Goal: Task Accomplishment & Management: Manage account settings

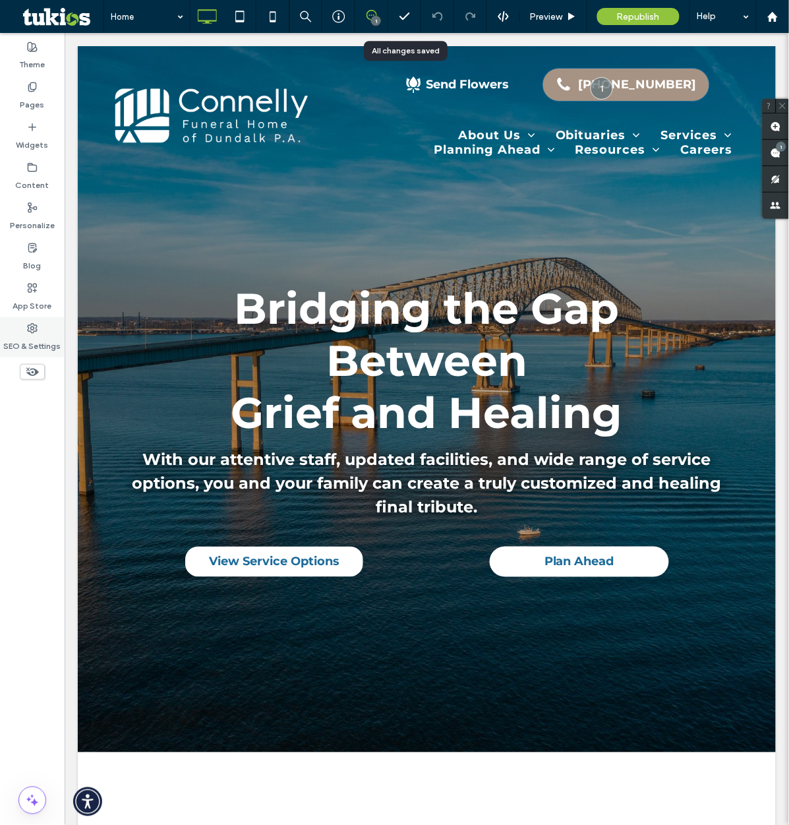
click at [38, 339] on label "SEO & Settings" at bounding box center [32, 343] width 57 height 18
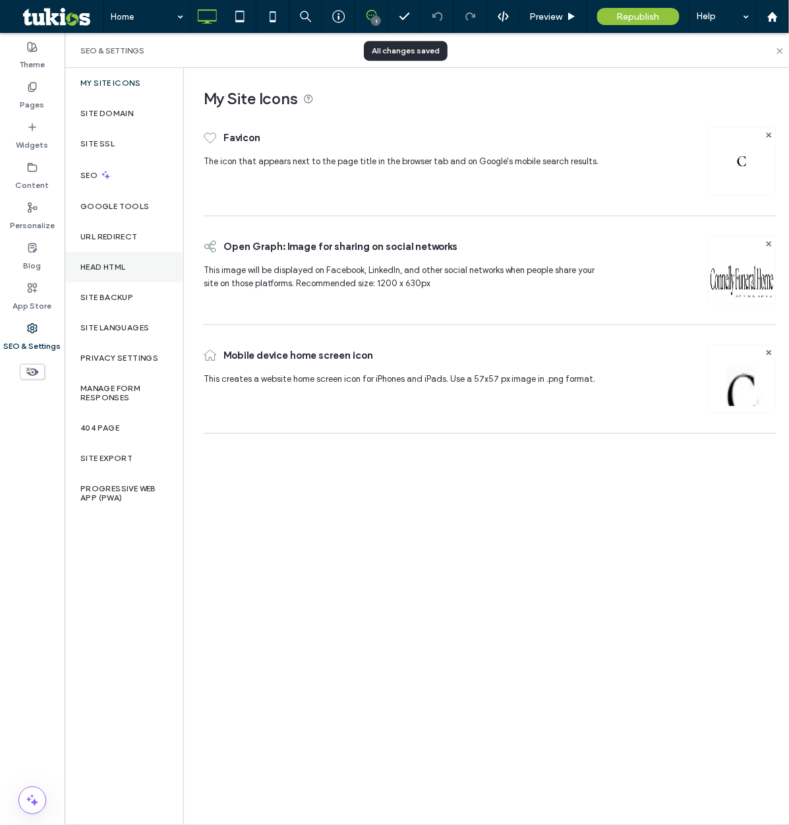
click at [114, 269] on label "Head HTML" at bounding box center [103, 266] width 46 height 9
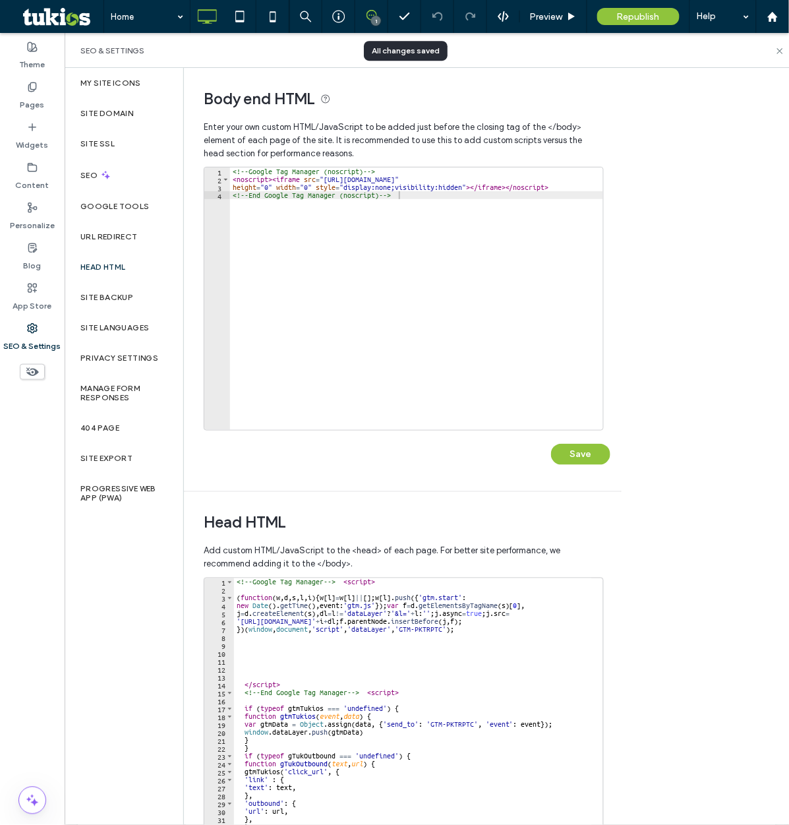
click at [235, 584] on div "<!-- Google Tag Manager --> < script > ( function ( w , d , s , l , i ) { w [ l…" at bounding box center [513, 711] width 559 height 267
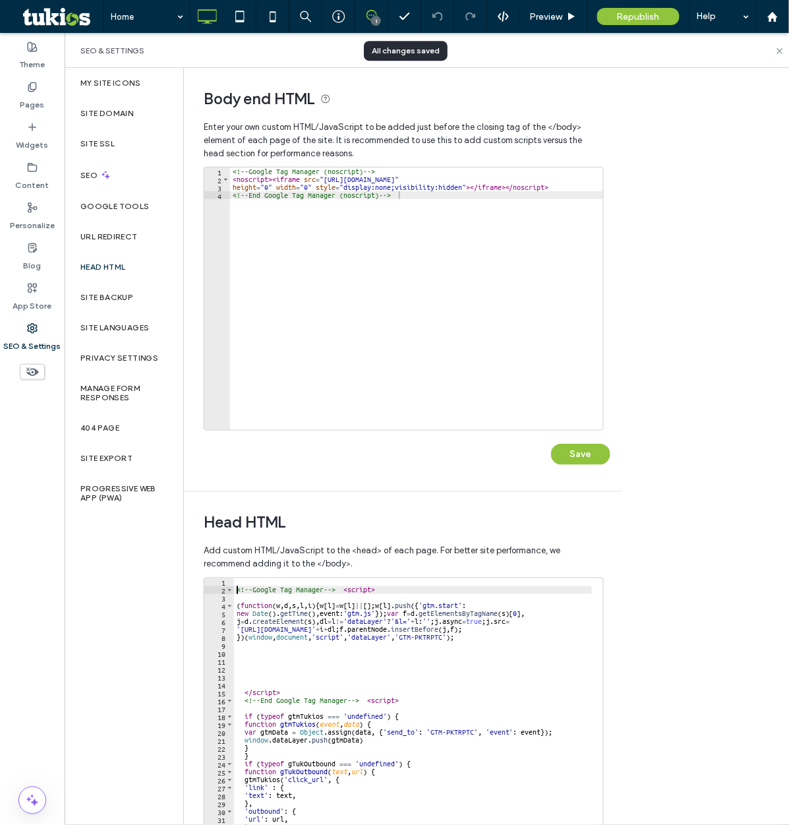
scroll to position [0, 1]
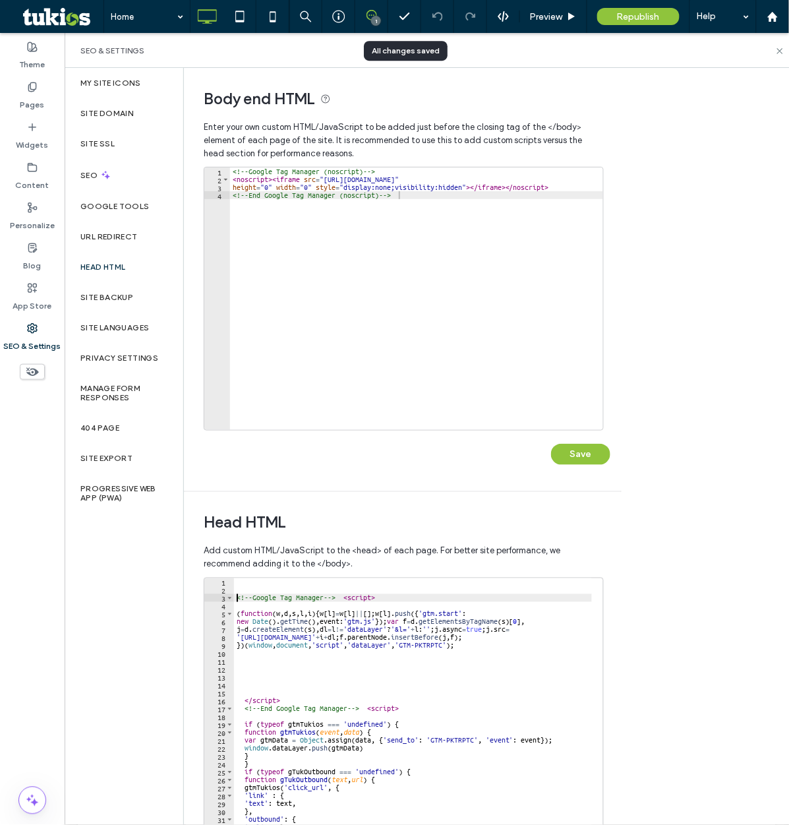
type textarea "**********"
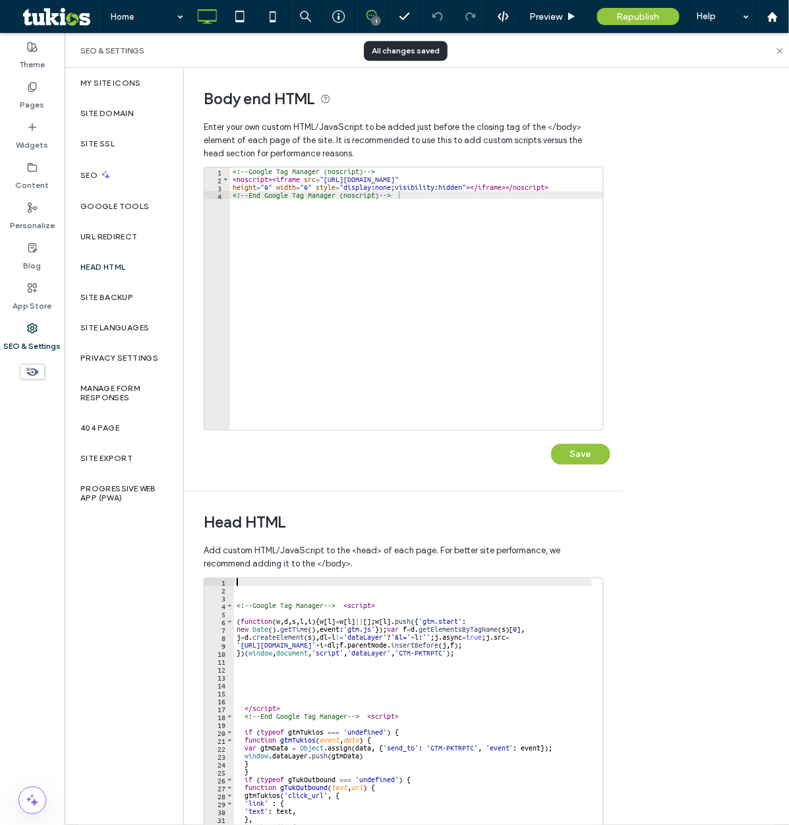
click at [235, 584] on div "<!-- Google Tag Manager --> < script > ( function ( w , d , s , l , i ) { w [ l…" at bounding box center [513, 711] width 559 height 267
click at [249, 583] on div "<!-- Google Tag Manager --> < script > ( function ( w , d , s , l , i ) { w [ l…" at bounding box center [513, 711] width 559 height 267
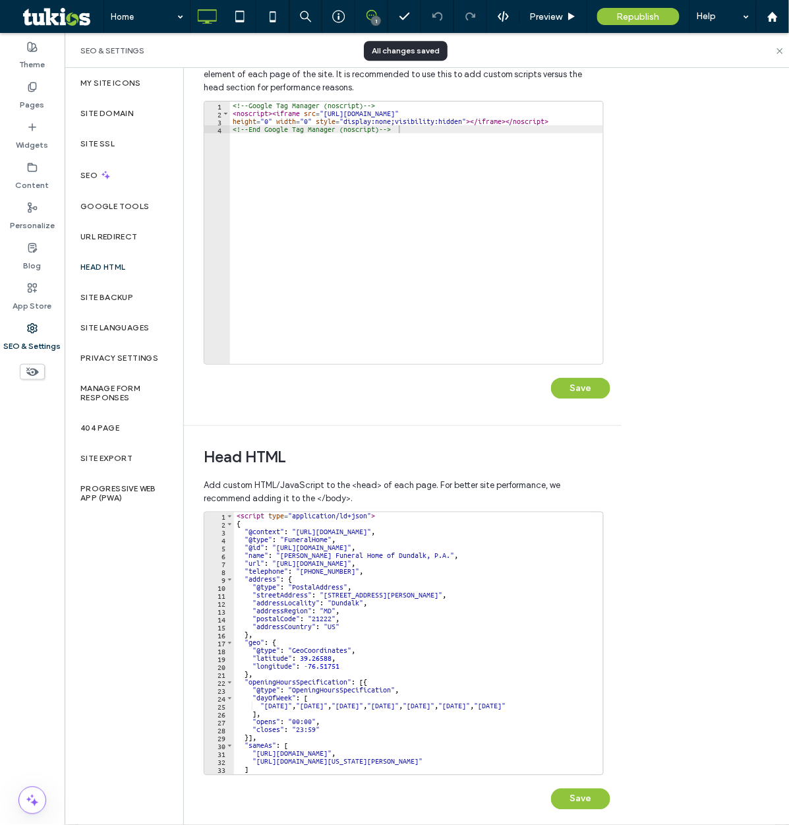
scroll to position [78, 0]
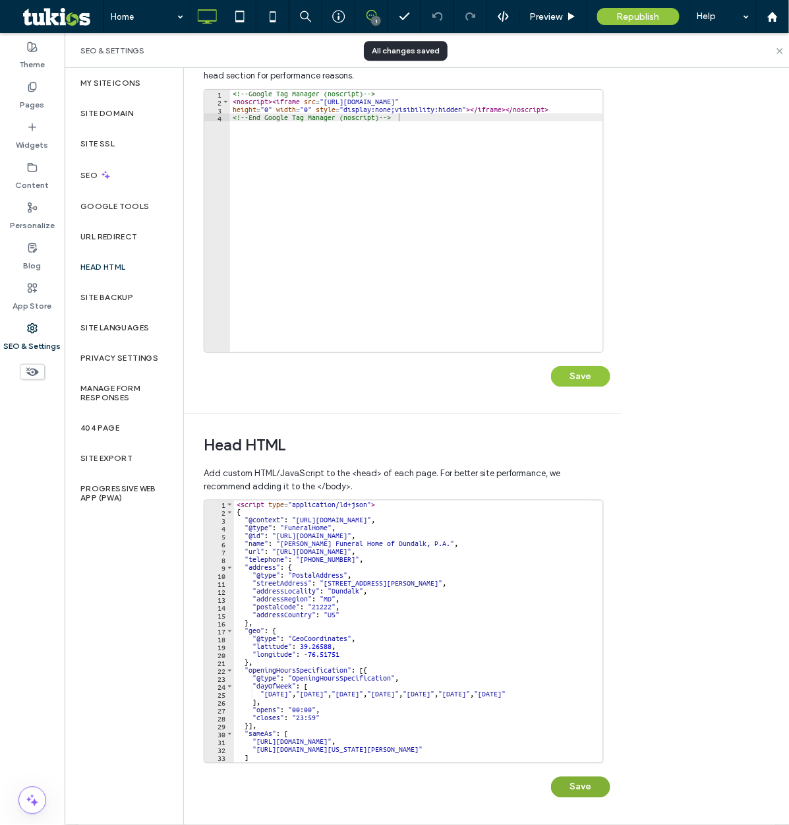
click at [563, 793] on button "Save" at bounding box center [580, 787] width 59 height 21
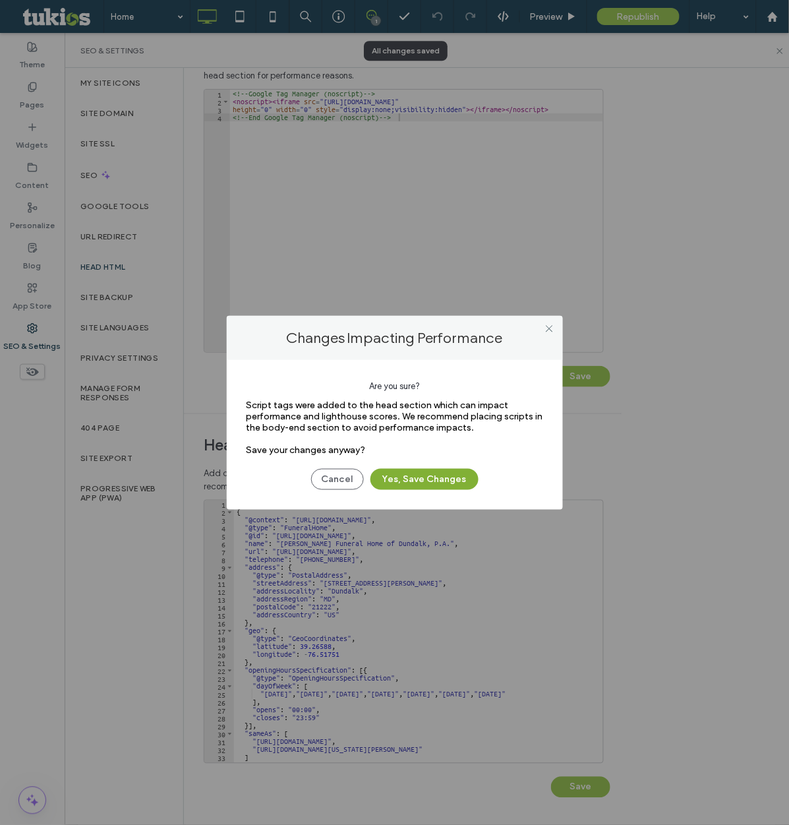
click at [417, 480] on button "Yes, Save Changes" at bounding box center [425, 479] width 108 height 21
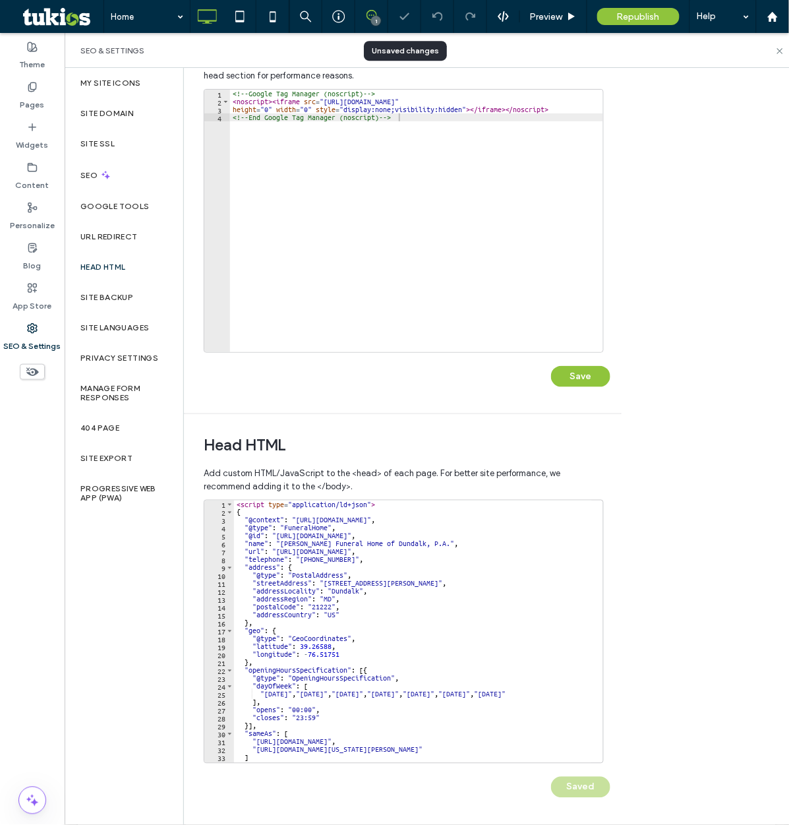
scroll to position [0, 0]
click at [33, 100] on label "Pages" at bounding box center [32, 101] width 24 height 18
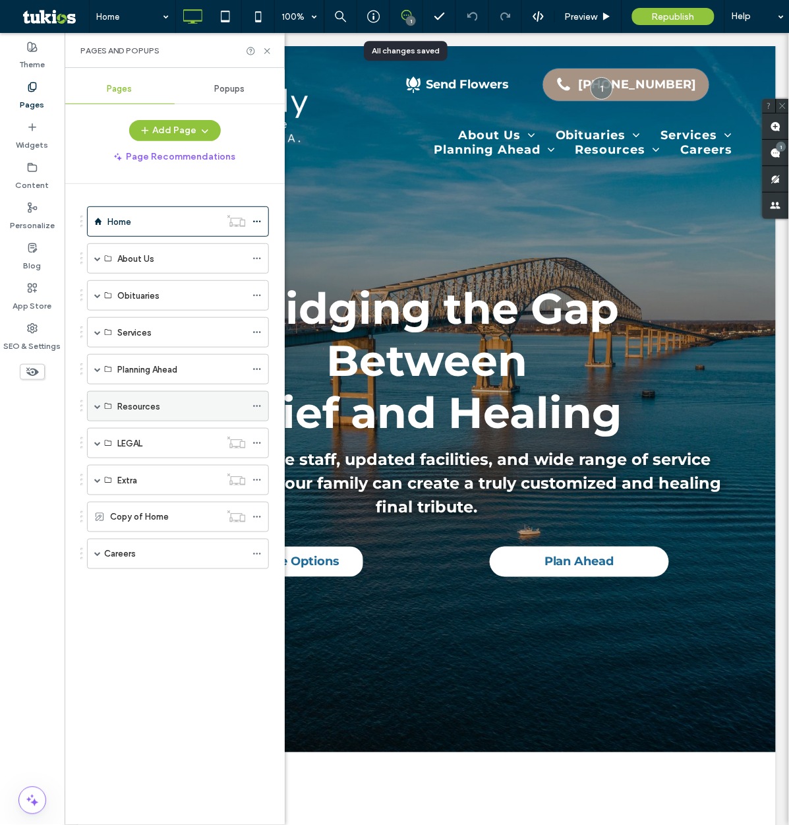
click at [96, 404] on span at bounding box center [97, 406] width 7 height 7
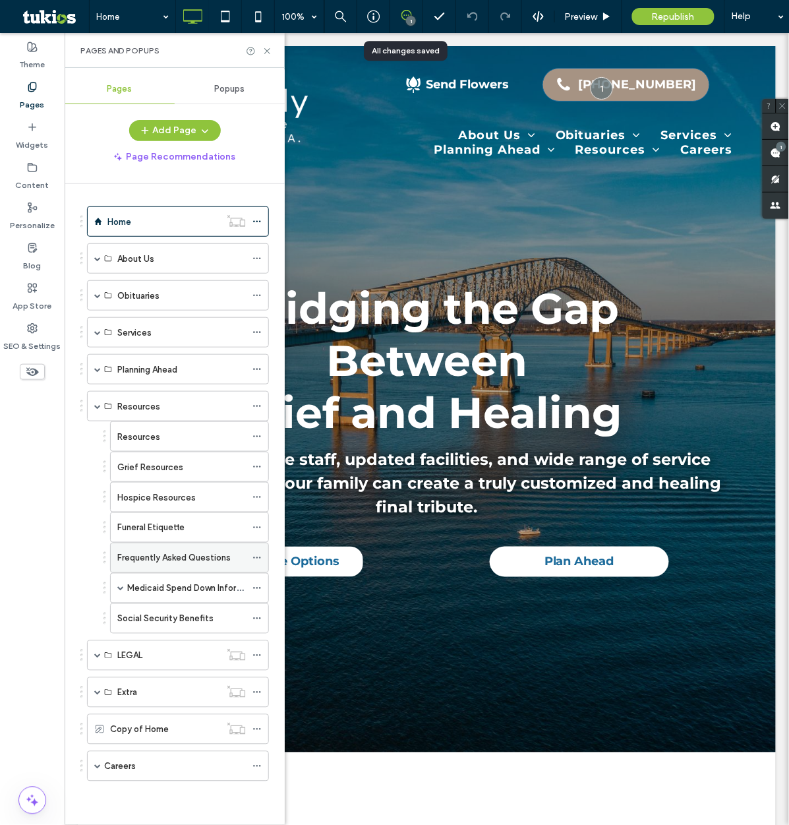
click at [152, 550] on div "Frequently Asked Questions" at bounding box center [181, 557] width 129 height 29
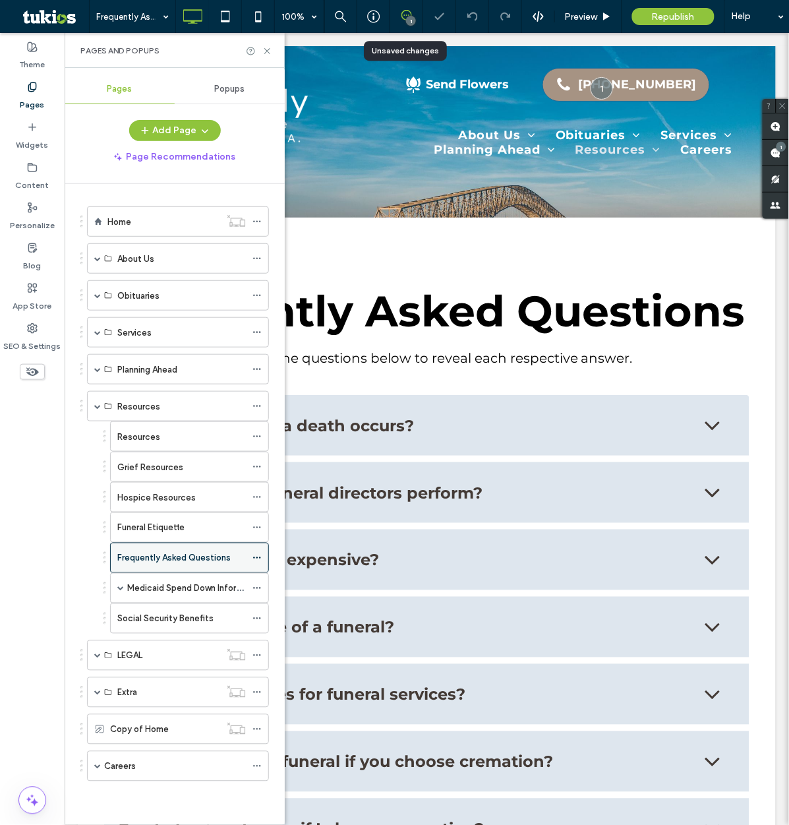
click at [253, 557] on icon at bounding box center [257, 557] width 9 height 9
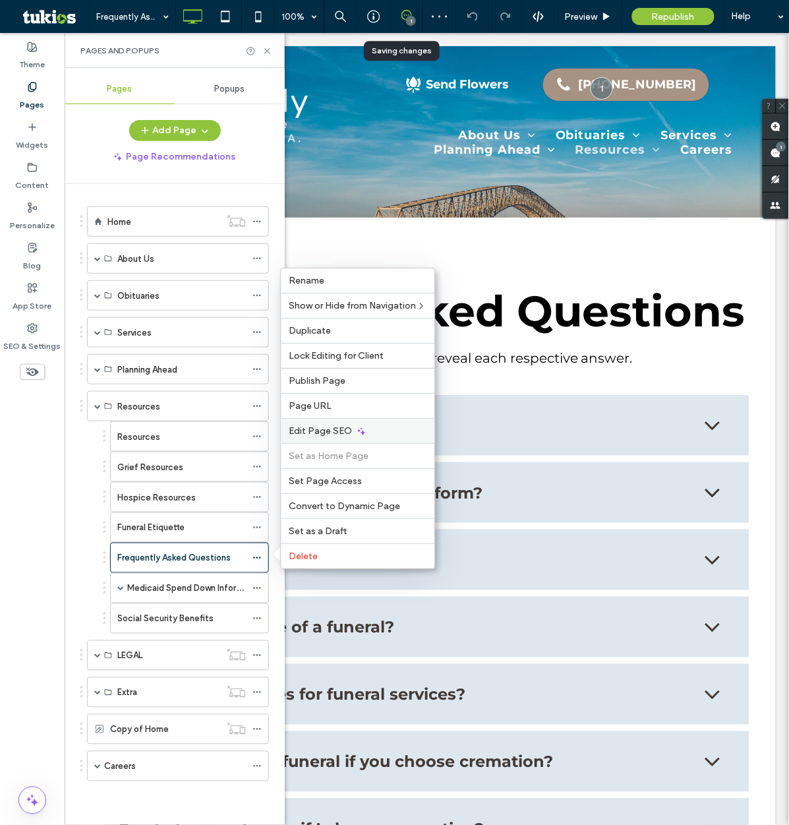
click at [321, 438] on div "Edit Page SEO" at bounding box center [359, 430] width 154 height 25
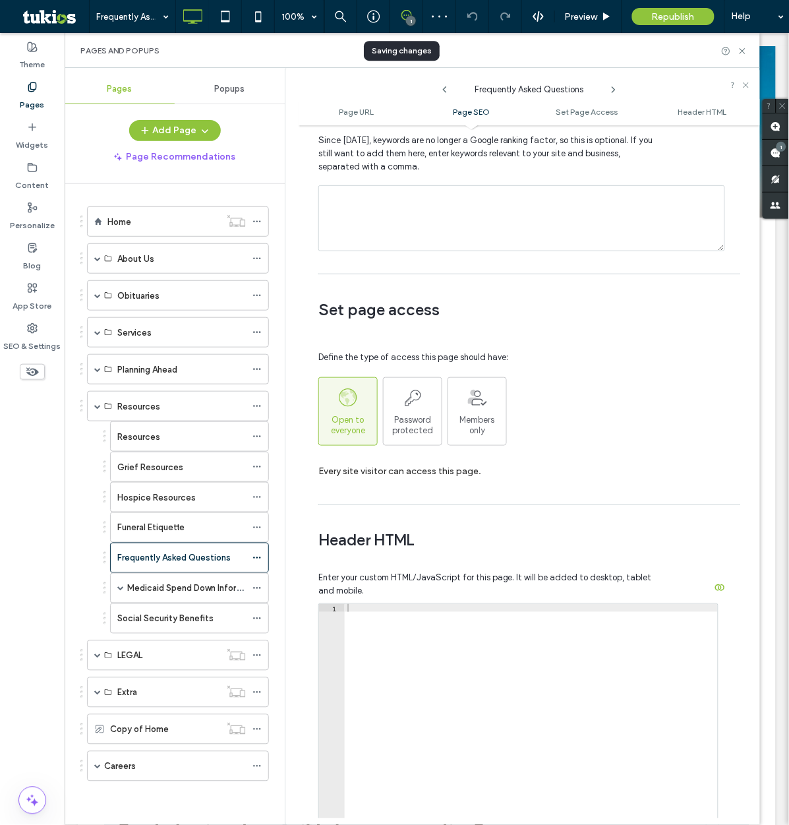
scroll to position [879, 0]
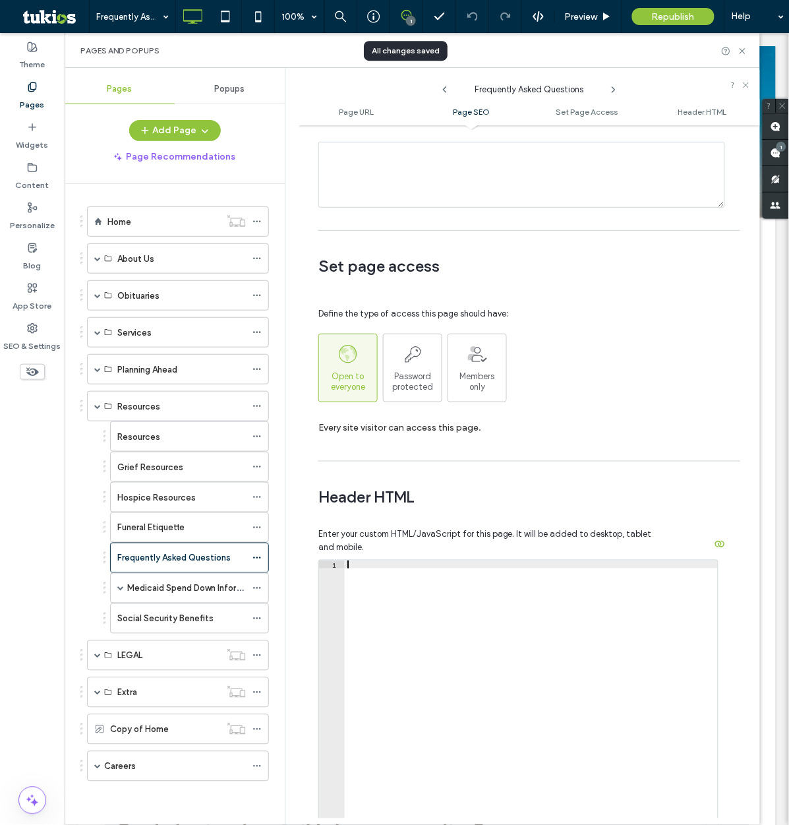
click at [392, 589] on div at bounding box center [531, 700] width 373 height 278
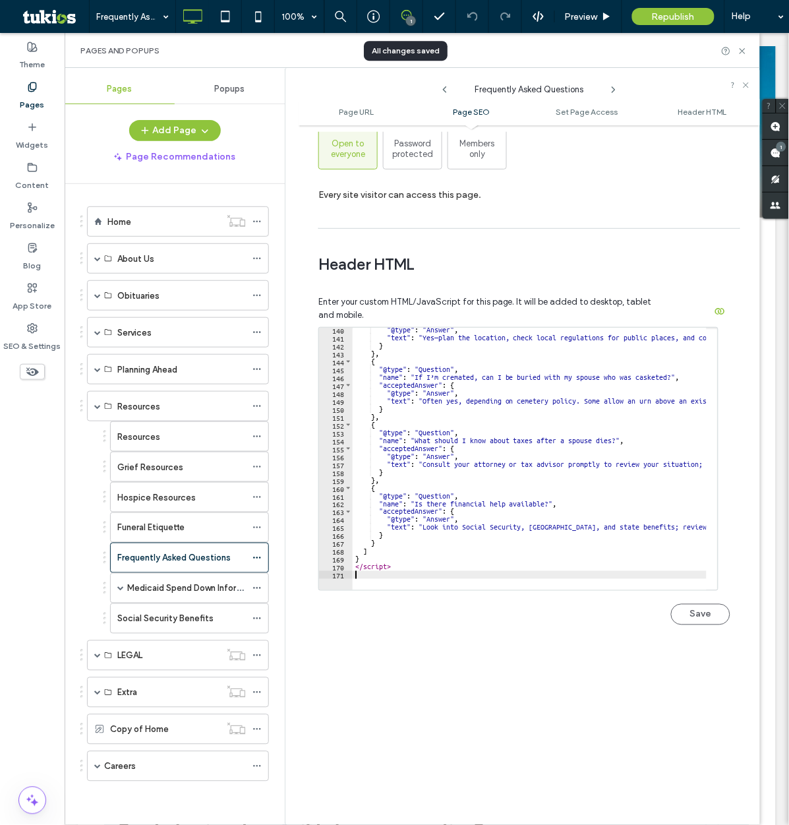
scroll to position [1172, 0]
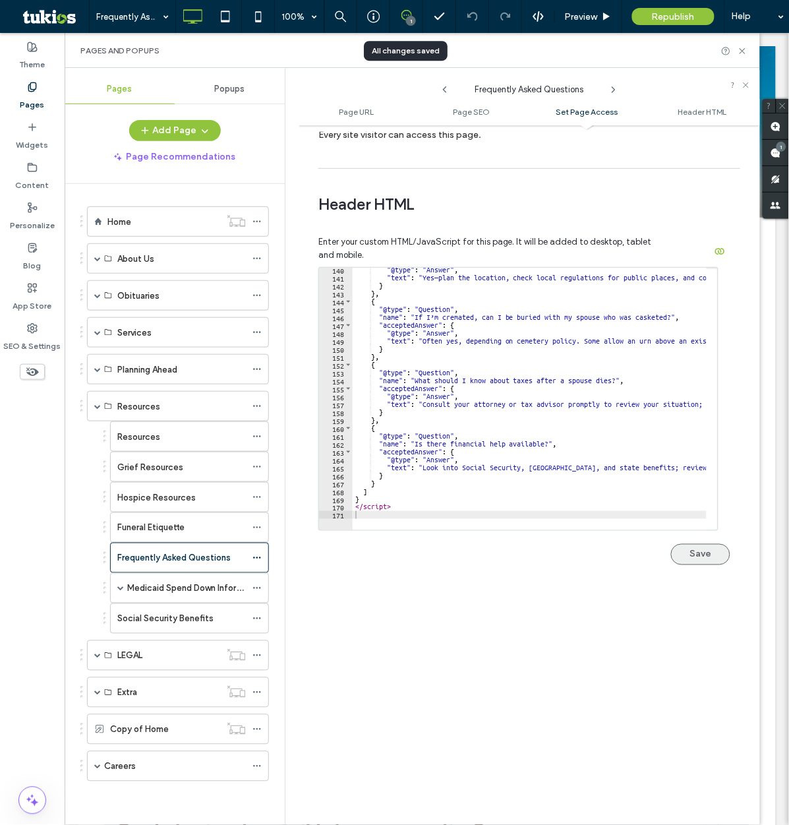
click at [683, 557] on button "Save" at bounding box center [700, 554] width 59 height 21
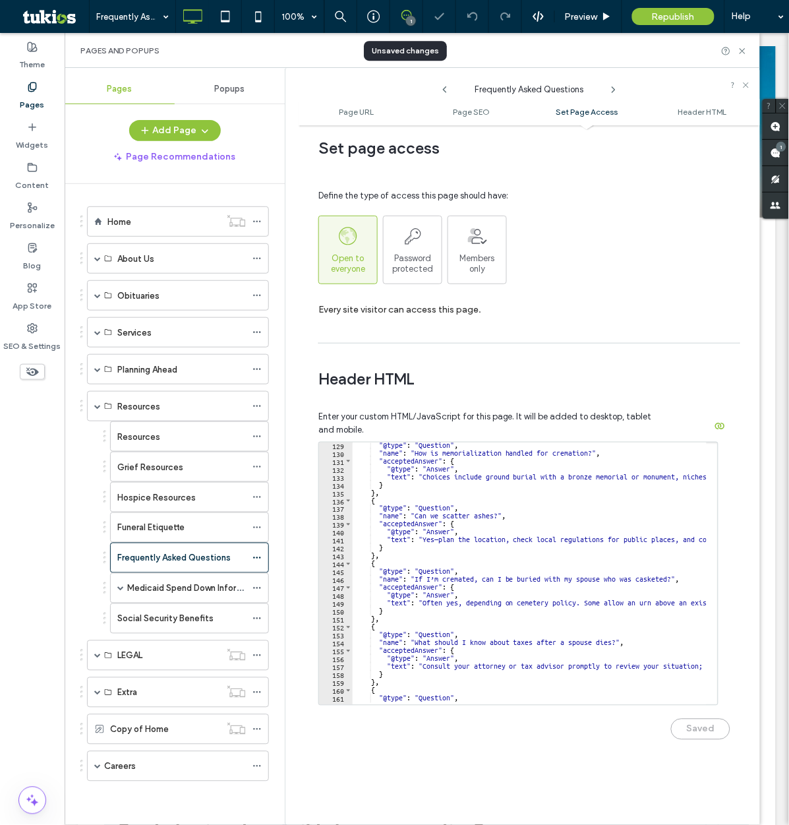
scroll to position [952, 0]
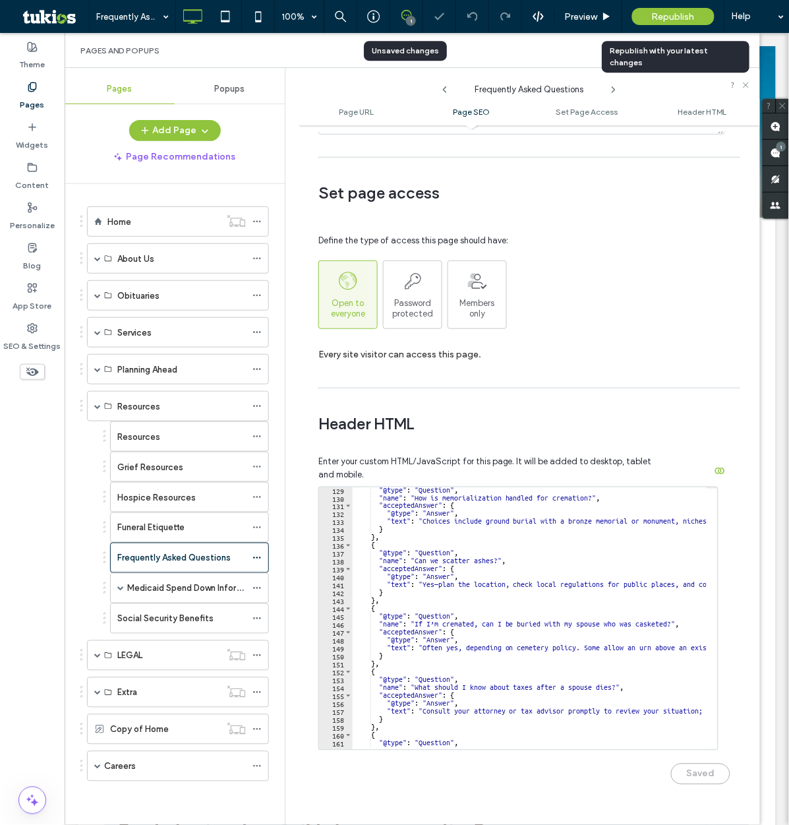
click at [679, 12] on span "Republish" at bounding box center [673, 16] width 43 height 11
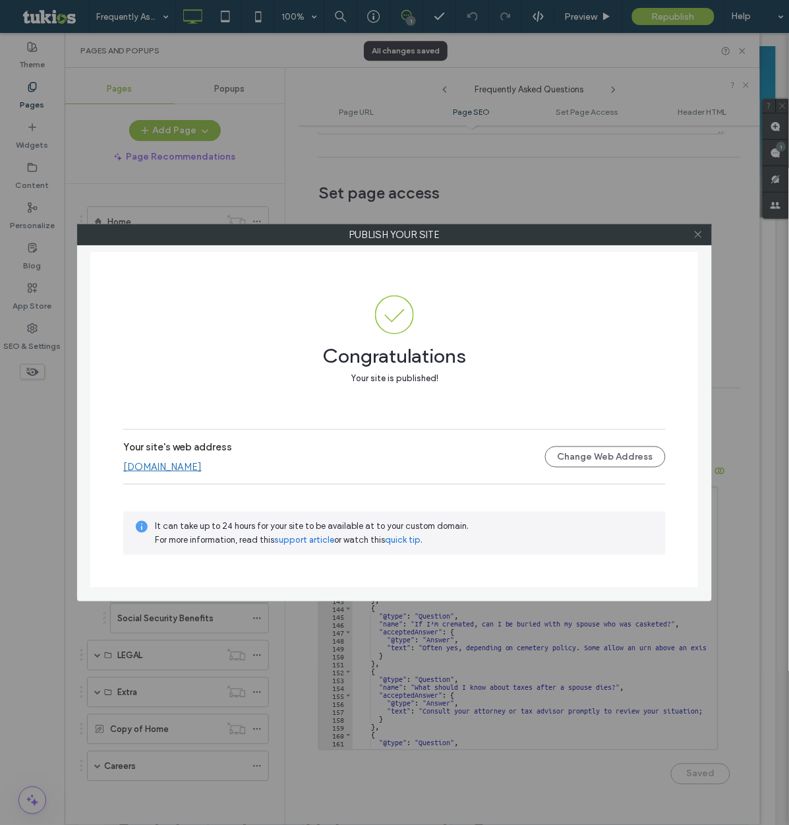
click at [703, 239] on span at bounding box center [699, 235] width 10 height 20
